Goal: Transaction & Acquisition: Purchase product/service

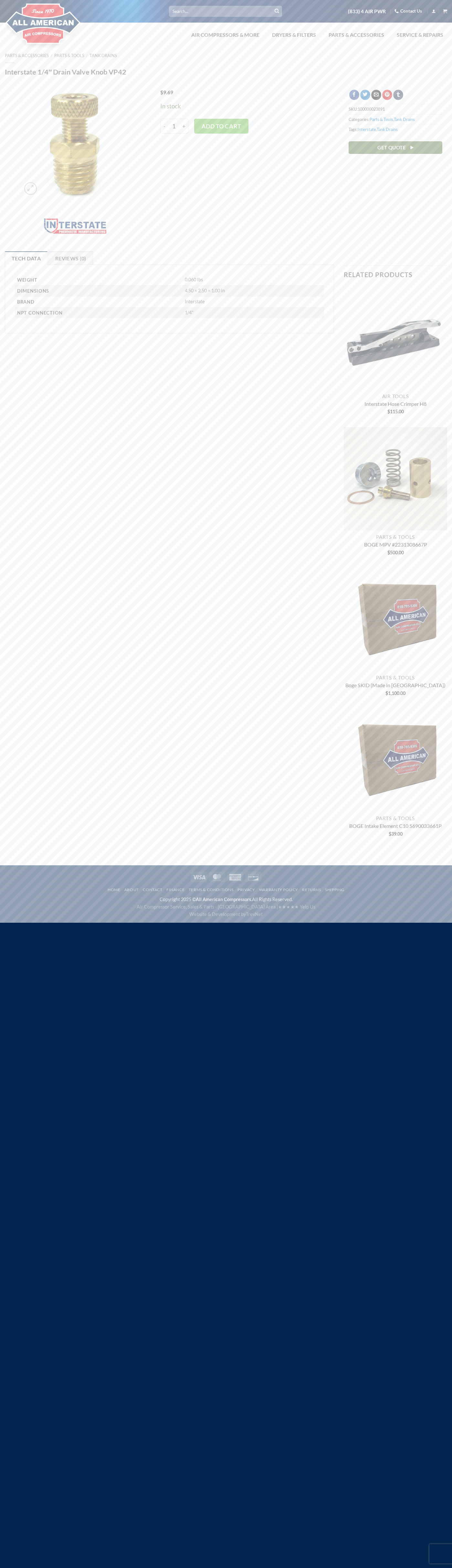
click at [445, 12] on icon "View cart" at bounding box center [445, 11] width 4 height 5
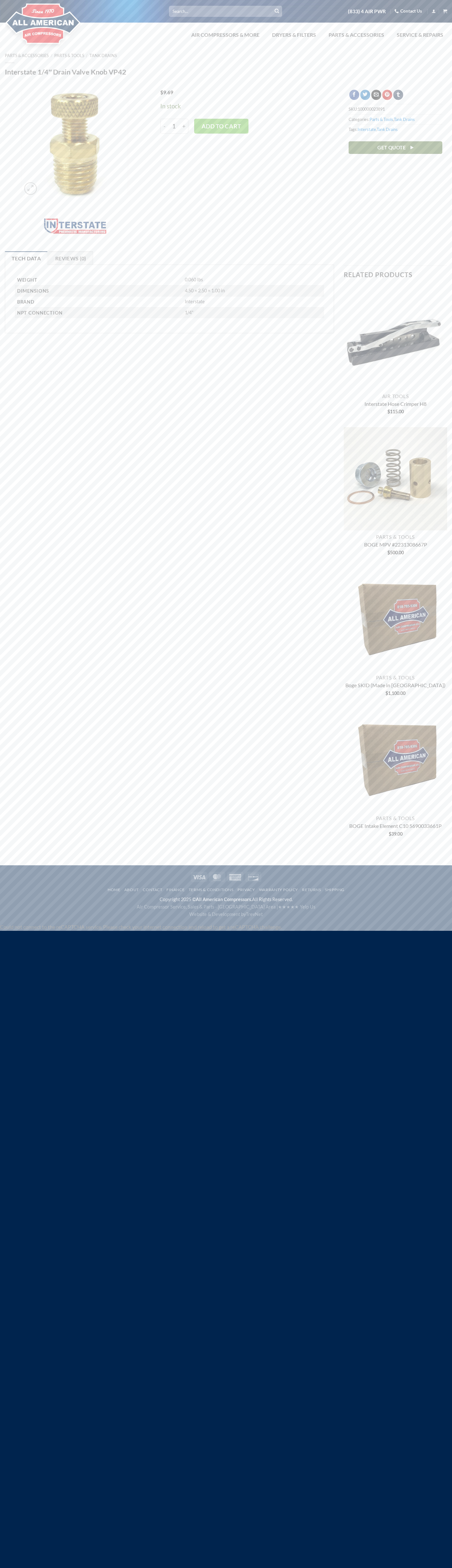
click at [260, 10] on input "Search for:" at bounding box center [225, 11] width 113 height 10
click at [431, 99] on div "SKU: 100000023891 Categories: Parts & Tools , Tank Drains Tags: Interstate , Ta…" at bounding box center [395, 128] width 94 height 77
click at [136, 931] on html "Skip to content Search for: [PHONE_NUMBER] Contact Us MENU MENU Air Compressors…" at bounding box center [226, 465] width 452 height 931
click at [6, 20] on img at bounding box center [43, 24] width 77 height 52
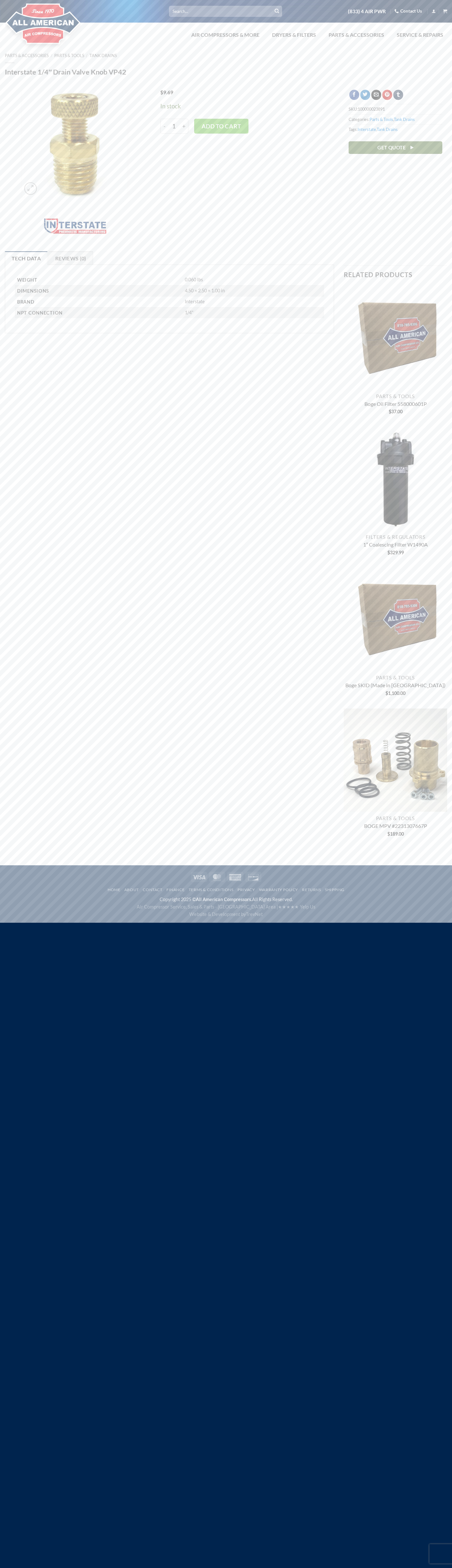
click at [445, 12] on icon "View cart" at bounding box center [445, 11] width 4 height 5
